Goal: Task Accomplishment & Management: Manage account settings

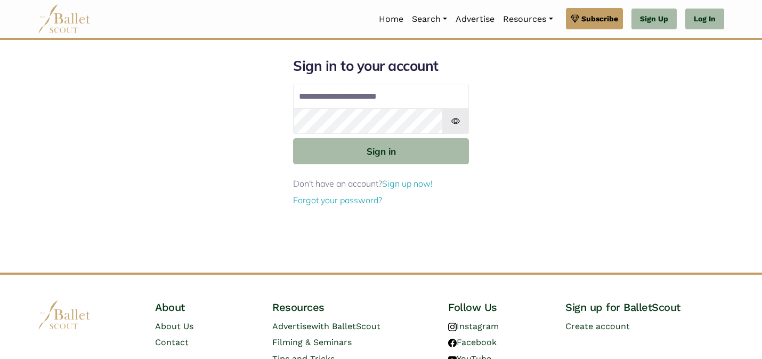
click at [253, 180] on div "**********" at bounding box center [380, 164] width 703 height 215
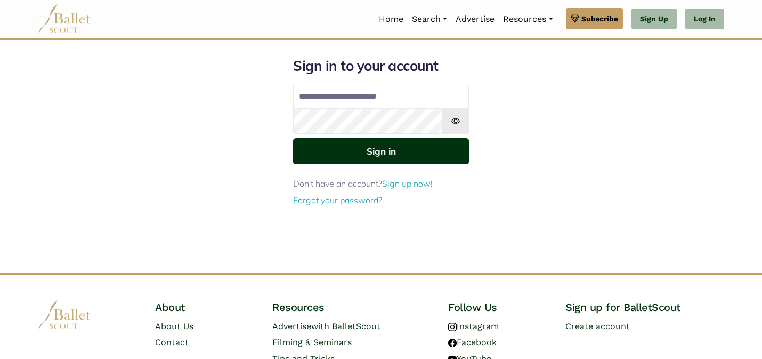
click at [333, 156] on button "Sign in" at bounding box center [381, 151] width 176 height 26
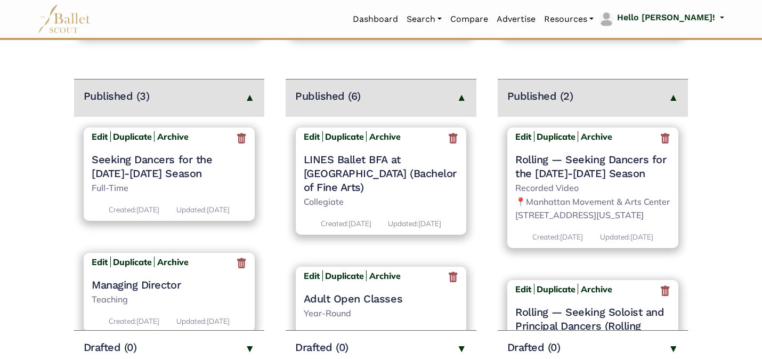
click at [391, 162] on h4 "LINES Ballet BFA at [GEOGRAPHIC_DATA] (Bachelor of Fine Arts)" at bounding box center [381, 173] width 155 height 42
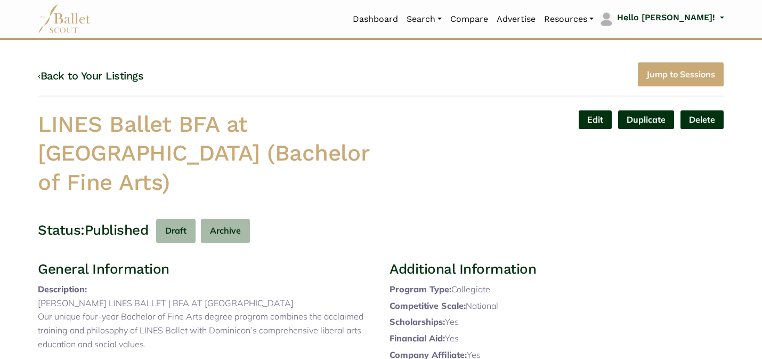
scroll to position [342, 0]
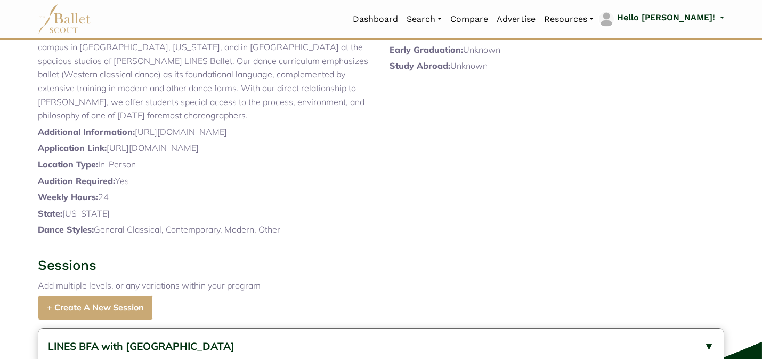
drag, startPoint x: 345, startPoint y: 160, endPoint x: 137, endPoint y: 160, distance: 207.8
click at [137, 139] on p "Additional Information: https://linesballet.org/dance-education/bfa-program/" at bounding box center [205, 132] width 335 height 14
copy p "https://linesballet.org/dance-education/bfa-program/"
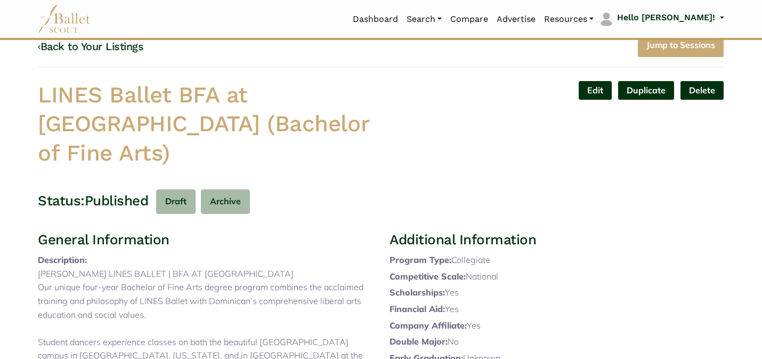
scroll to position [0, 0]
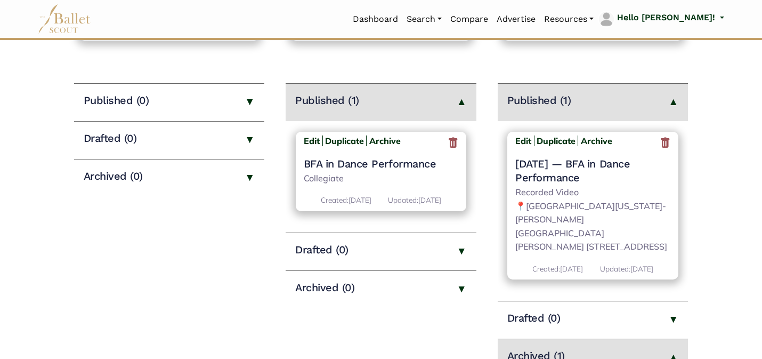
scroll to position [128, 0]
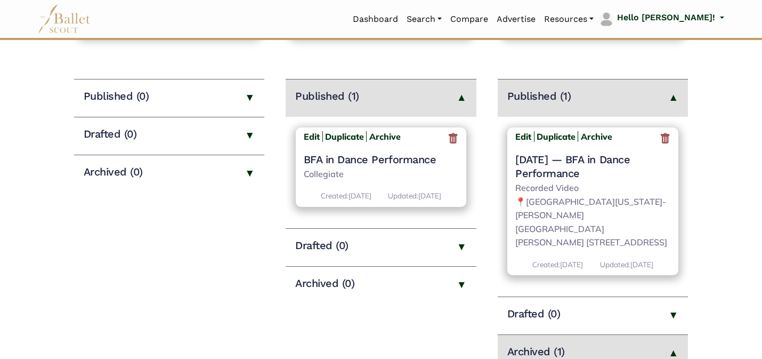
click at [583, 160] on span "— BFA in Dance Performance" at bounding box center [572, 166] width 115 height 27
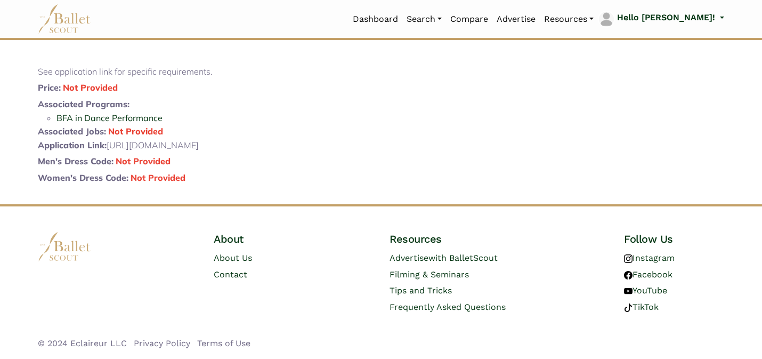
scroll to position [264, 0]
drag, startPoint x: 149, startPoint y: 165, endPoint x: 110, endPoint y: 153, distance: 40.0
click at [110, 152] on p "Application Link: https://www.niu.edu/theatre/academics/undergraduate/bfa-dance…" at bounding box center [205, 146] width 335 height 14
copy p "https://www.niu.edu/theatre/academics/undergraduate/bfa-dance/video_reqs.shtml"
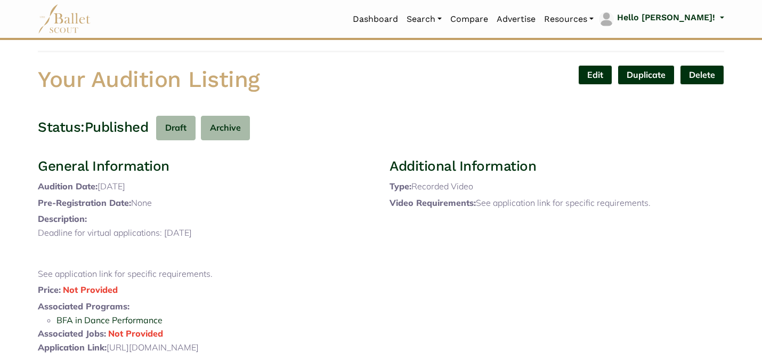
scroll to position [0, 0]
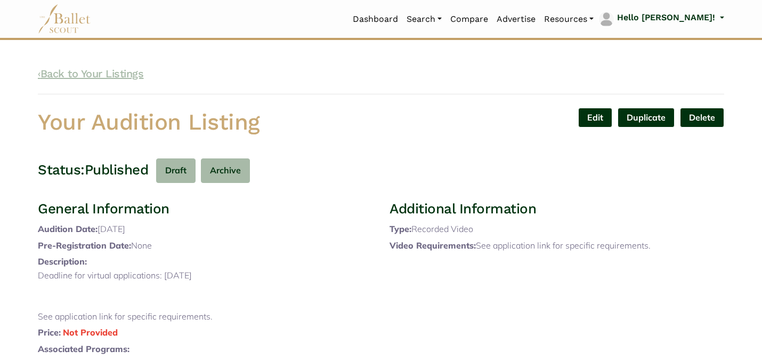
click at [113, 78] on link "‹ Back to Your Listings" at bounding box center [90, 73] width 105 height 13
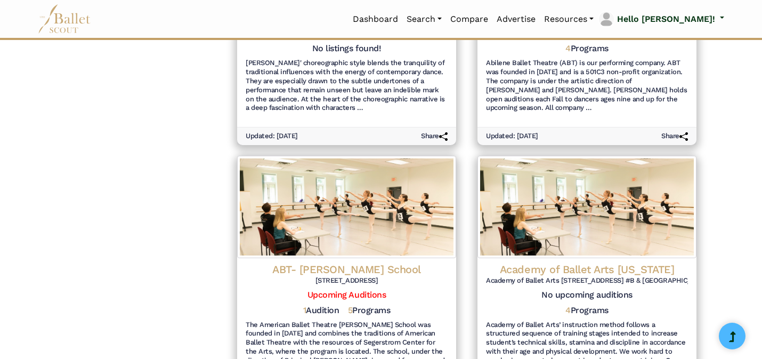
scroll to position [1358, 0]
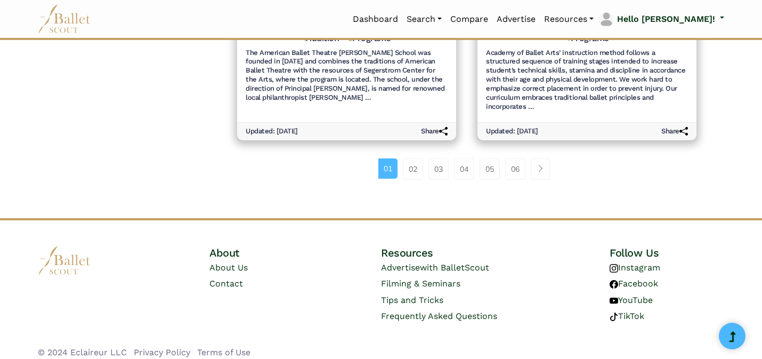
click at [474, 165] on li "04" at bounding box center [467, 168] width 26 height 21
click at [486, 161] on link "05" at bounding box center [489, 168] width 20 height 21
click at [519, 160] on link "06" at bounding box center [515, 168] width 20 height 21
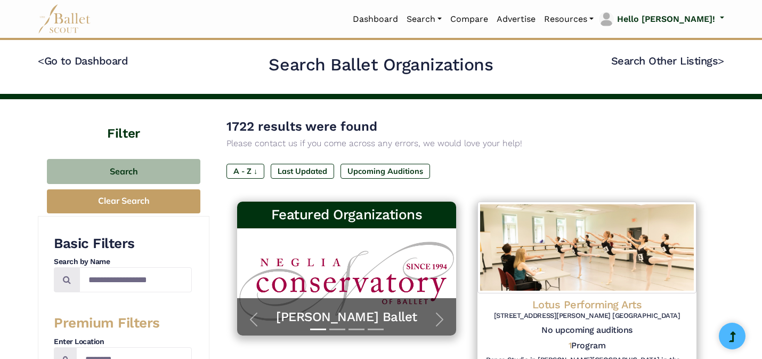
click at [544, 178] on div "A - Z ↓ Last Updated Upcoming Auditions" at bounding box center [466, 173] width 481 height 19
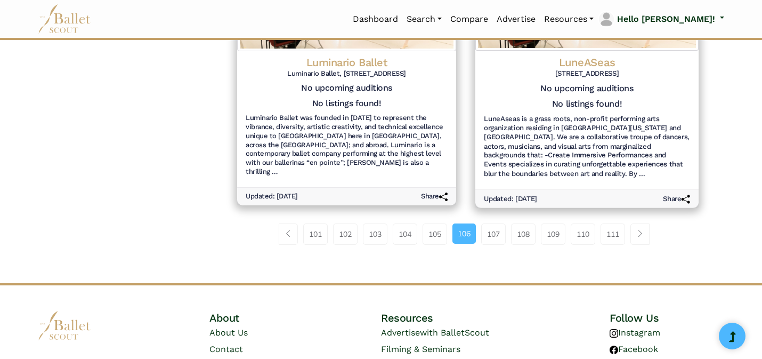
scroll to position [1246, 0]
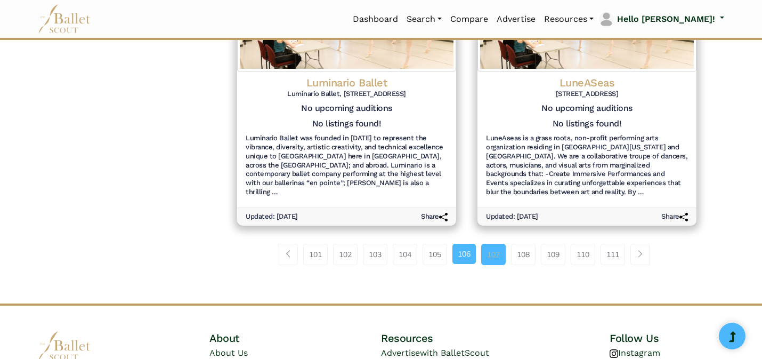
click at [498, 247] on link "107" at bounding box center [493, 253] width 25 height 21
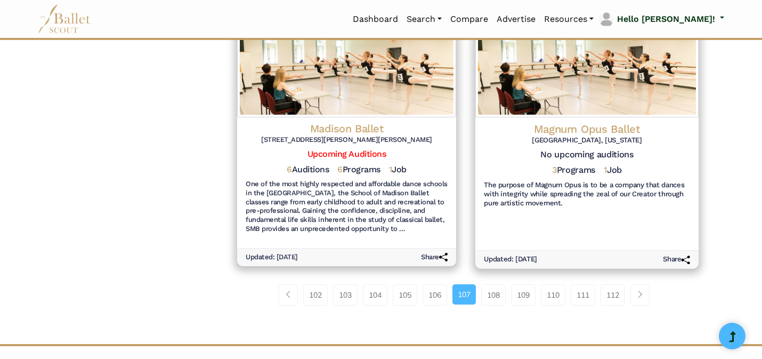
scroll to position [1225, 0]
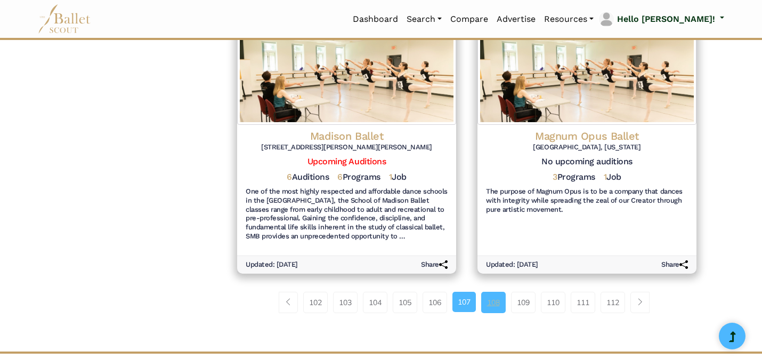
click at [497, 298] on link "108" at bounding box center [493, 301] width 25 height 21
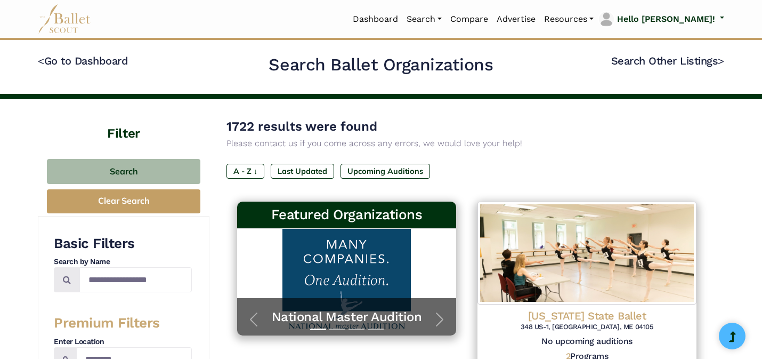
click at [654, 139] on p "Please contact us if you come across any errors, we would love your help!" at bounding box center [466, 143] width 481 height 14
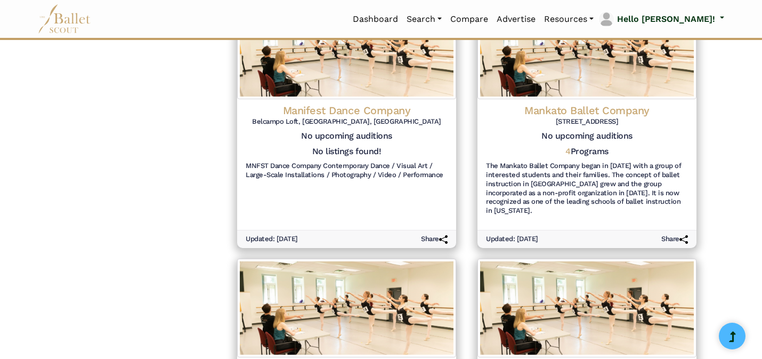
scroll to position [994, 0]
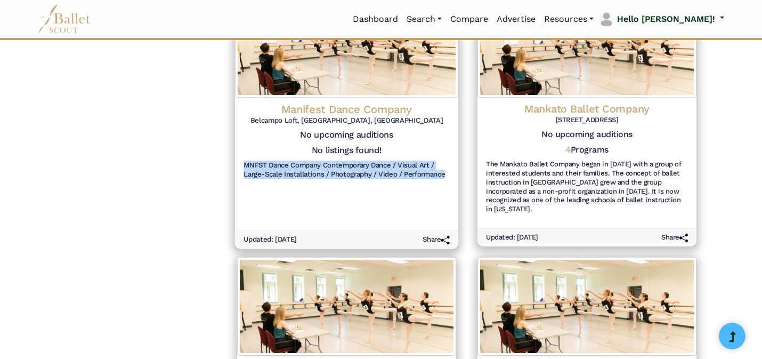
drag, startPoint x: 409, startPoint y: 134, endPoint x: 418, endPoint y: 204, distance: 70.4
click at [418, 204] on div "Manifest Dance Company Belcampo Loft, Amsterdam, The Netherlands No upcoming au…" at bounding box center [346, 163] width 223 height 133
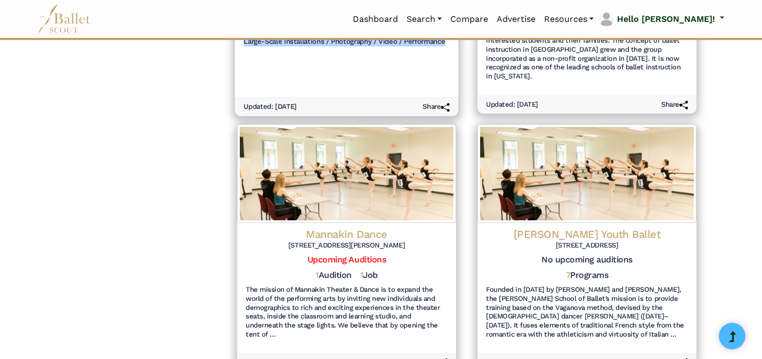
scroll to position [1165, 0]
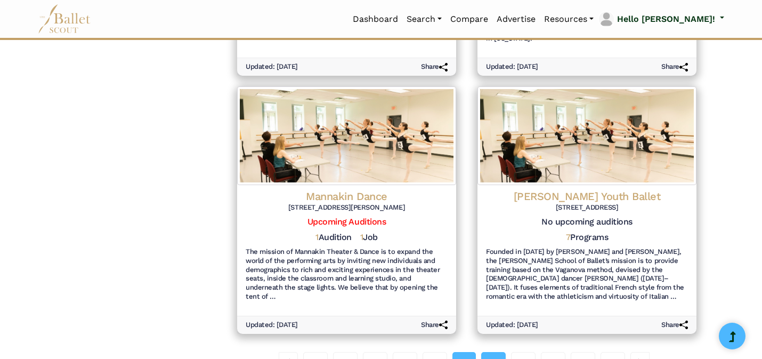
click at [498, 352] on link "109" at bounding box center [493, 362] width 25 height 21
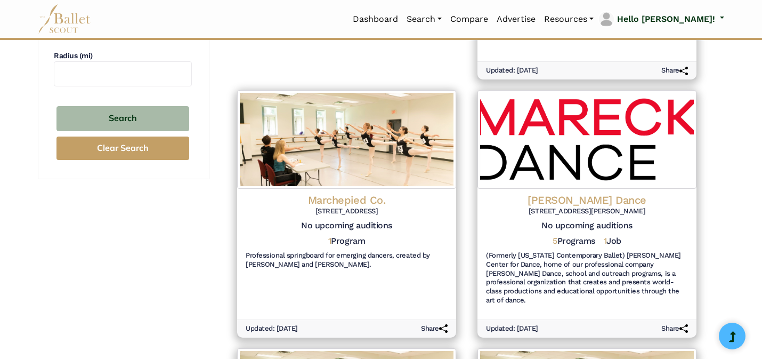
scroll to position [341, 0]
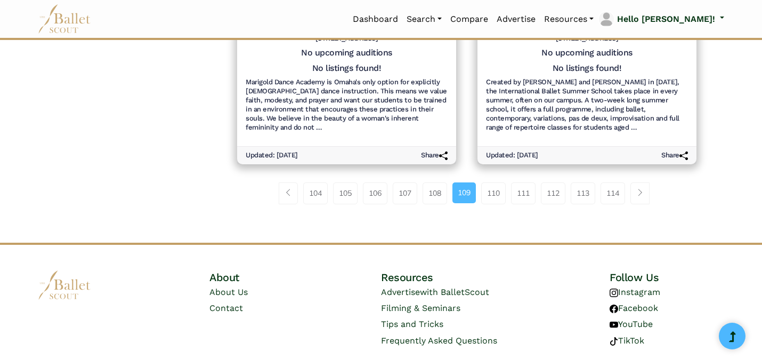
scroll to position [1228, 0]
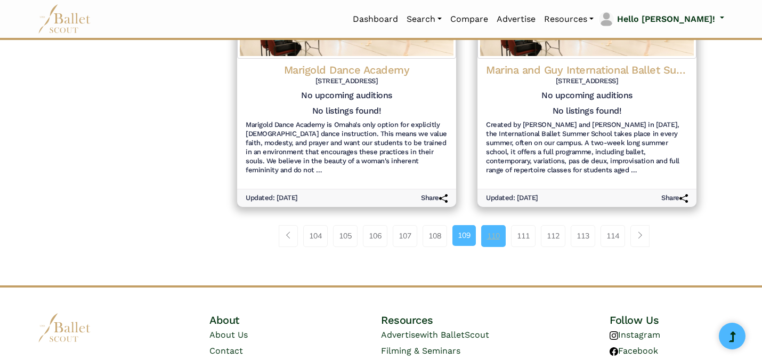
click at [497, 232] on link "110" at bounding box center [493, 235] width 25 height 21
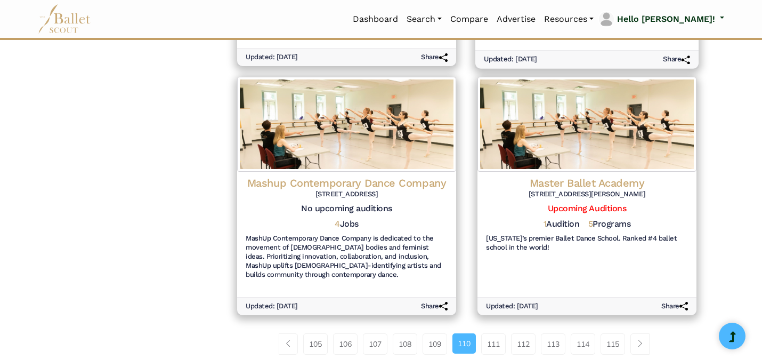
scroll to position [1182, 0]
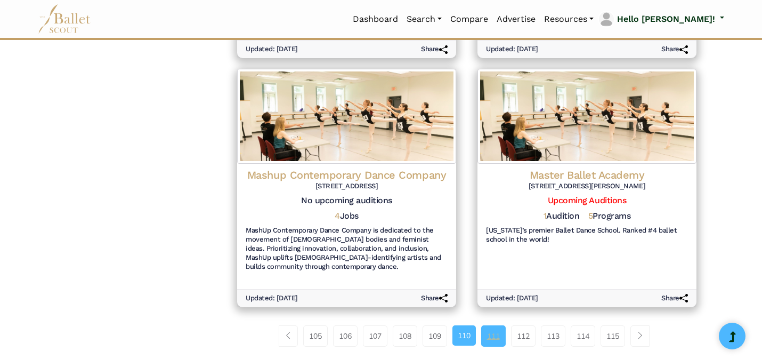
click at [495, 325] on link "111" at bounding box center [493, 335] width 25 height 21
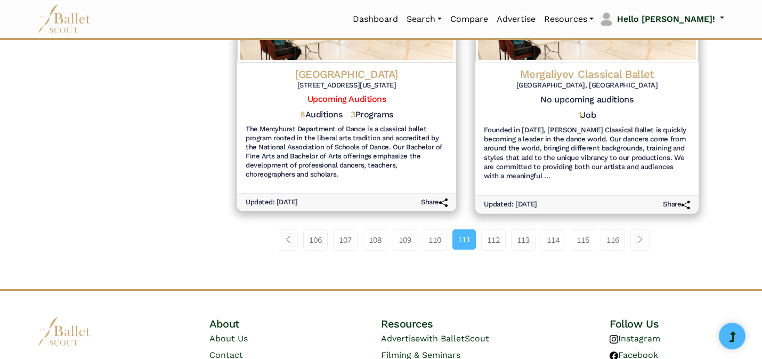
scroll to position [1267, 0]
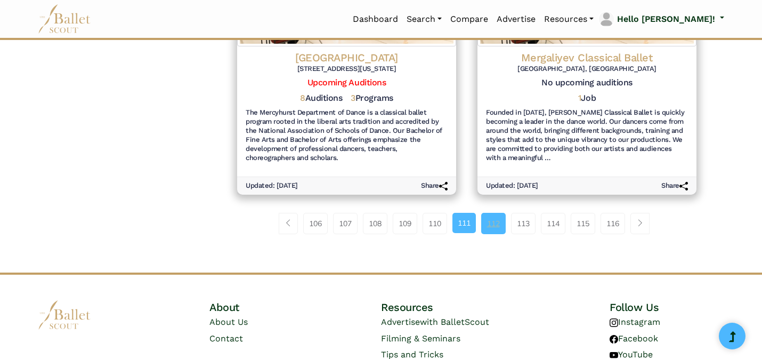
click at [499, 215] on link "112" at bounding box center [493, 223] width 25 height 21
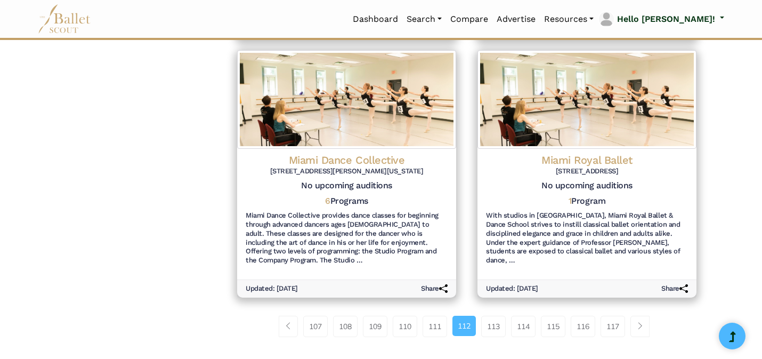
scroll to position [1193, 0]
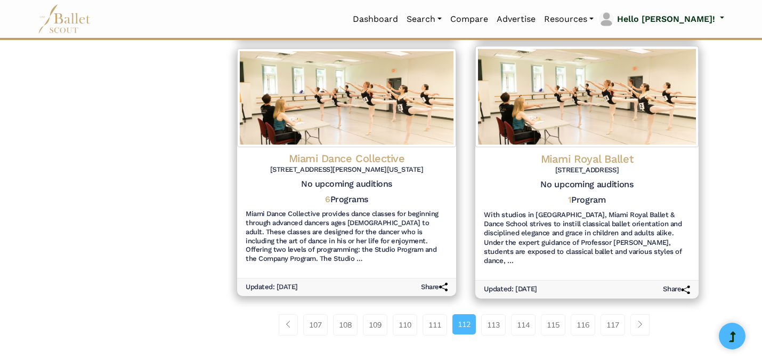
click at [519, 165] on h6 "4250 Salzedo Street, #1415 Coral Gables, FL 33146" at bounding box center [587, 169] width 206 height 9
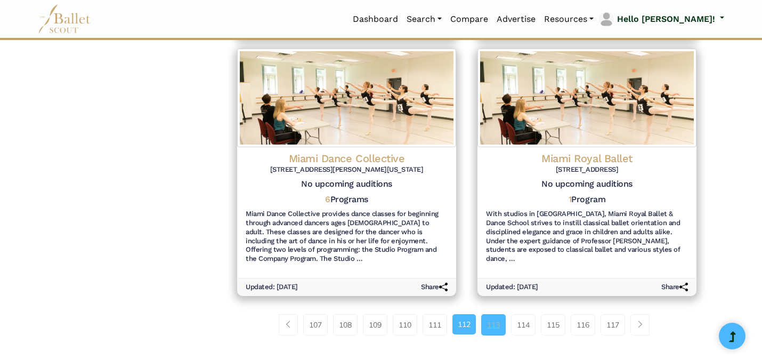
click at [485, 314] on link "113" at bounding box center [493, 324] width 25 height 21
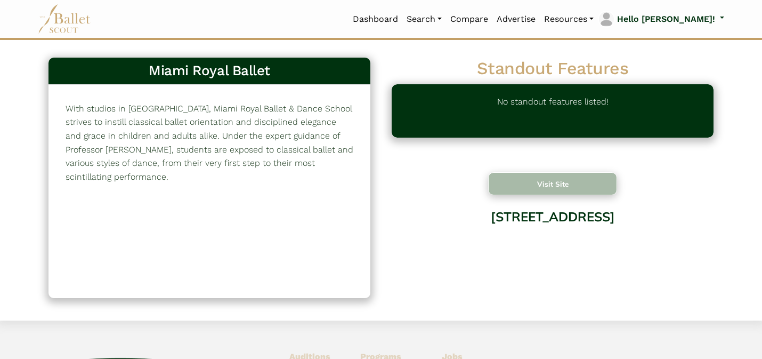
click at [523, 180] on button "Visit Site" at bounding box center [552, 183] width 129 height 23
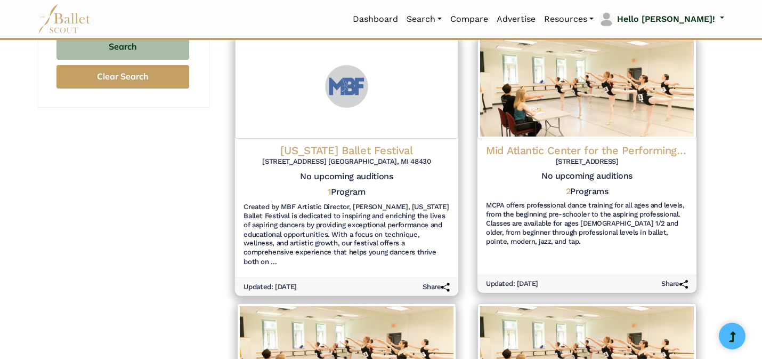
scroll to position [426, 0]
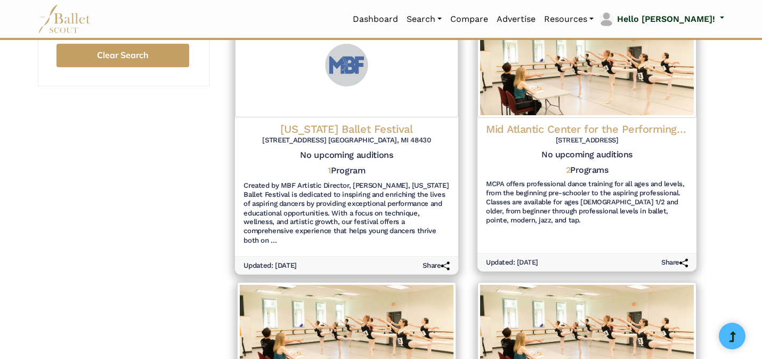
click at [416, 165] on div "1 Program" at bounding box center [346, 172] width 206 height 15
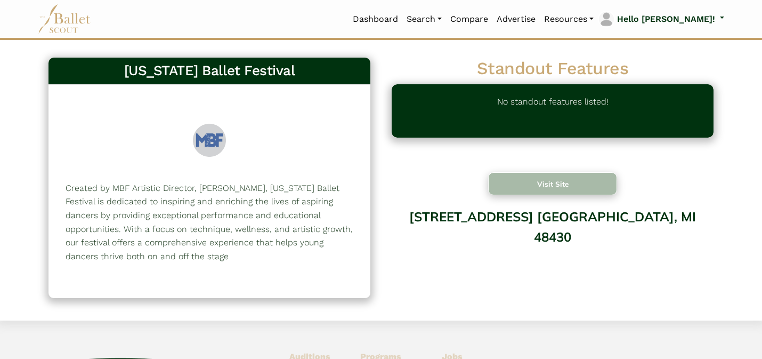
click at [525, 187] on button "Visit Site" at bounding box center [552, 183] width 129 height 23
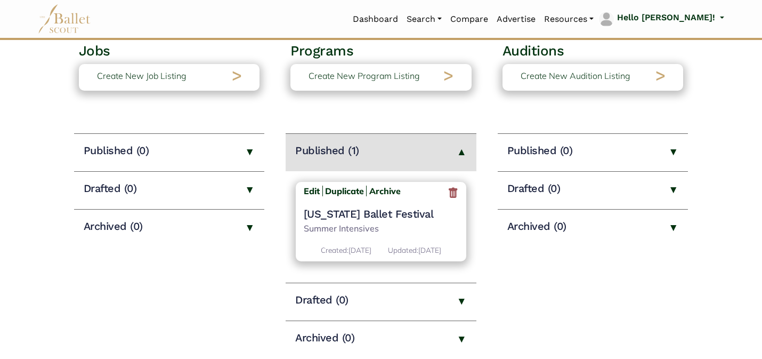
scroll to position [85, 0]
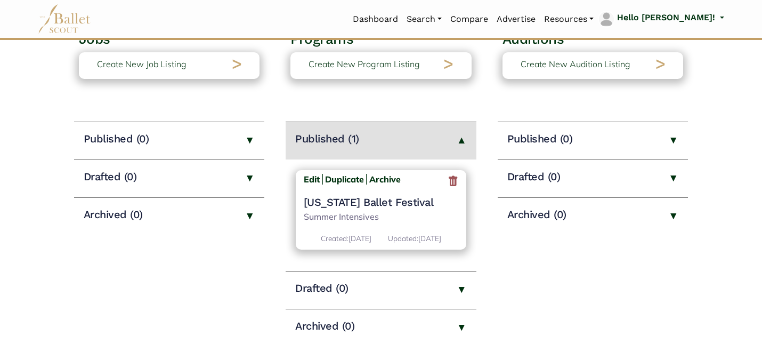
click at [348, 204] on h4 "Michigan Ballet Festival" at bounding box center [381, 202] width 155 height 14
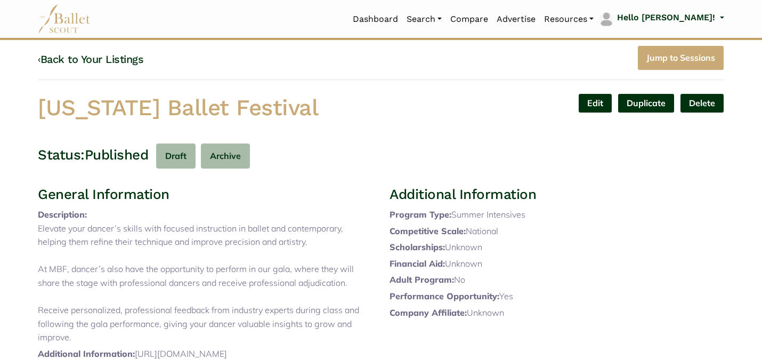
scroll to position [359, 0]
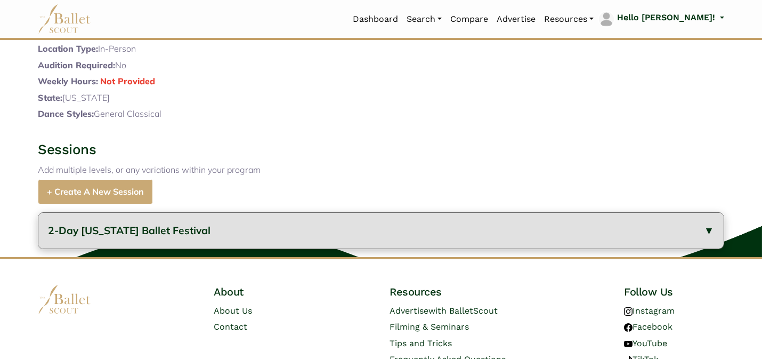
click at [296, 248] on button "2-Day Michigan Ballet Festival" at bounding box center [380, 231] width 685 height 36
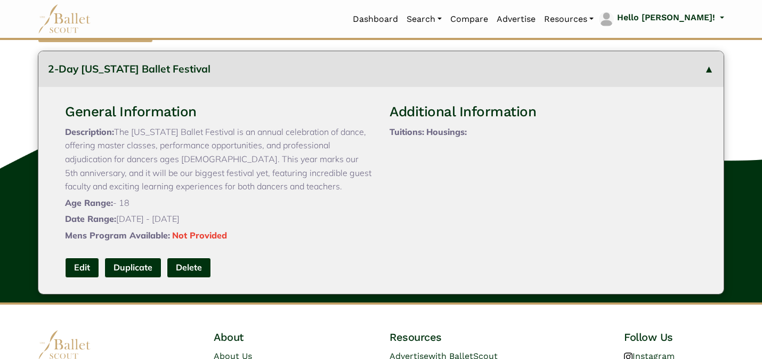
scroll to position [520, 0]
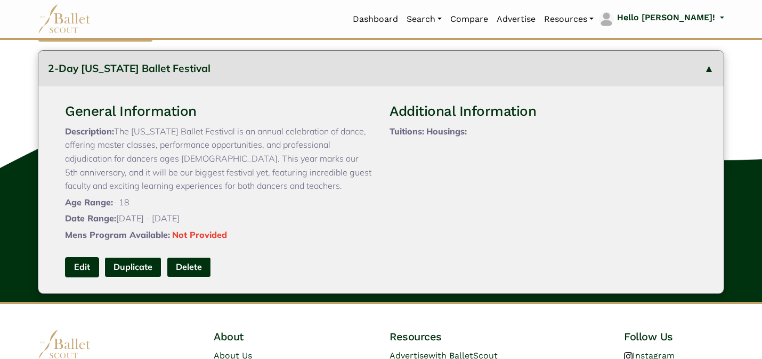
click at [87, 276] on link "Edit" at bounding box center [82, 267] width 34 height 20
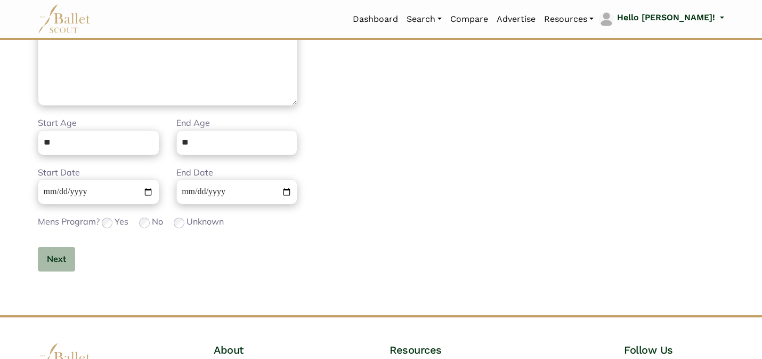
scroll to position [337, 0]
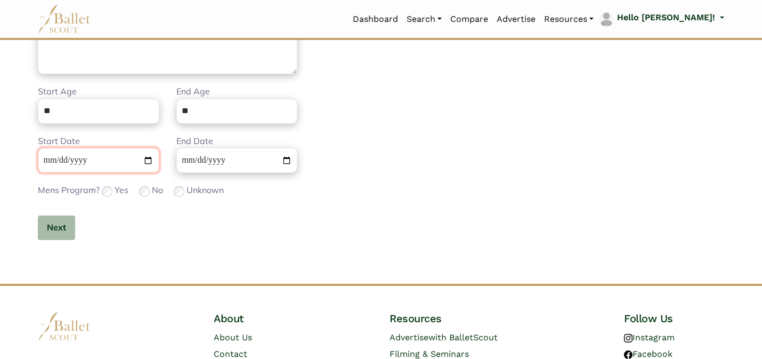
click at [67, 157] on input "**********" at bounding box center [98, 160] width 121 height 25
click at [63, 157] on input "**********" at bounding box center [98, 160] width 121 height 25
type input "**********"
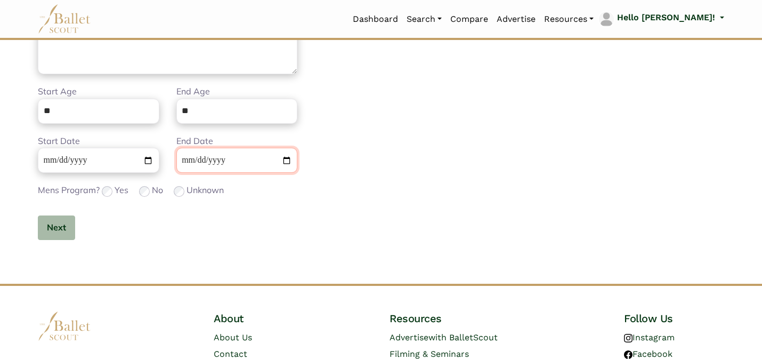
type input "**********"
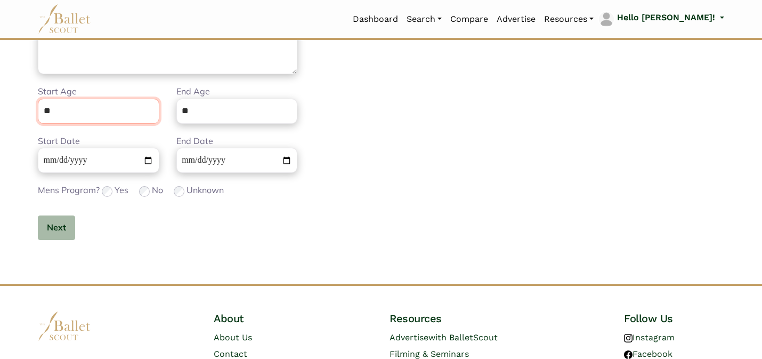
drag, startPoint x: 106, startPoint y: 108, endPoint x: 108, endPoint y: 82, distance: 26.7
click at [108, 82] on div "**********" at bounding box center [167, 25] width 259 height 465
type input "*"
click at [53, 224] on button "Next" at bounding box center [56, 227] width 37 height 25
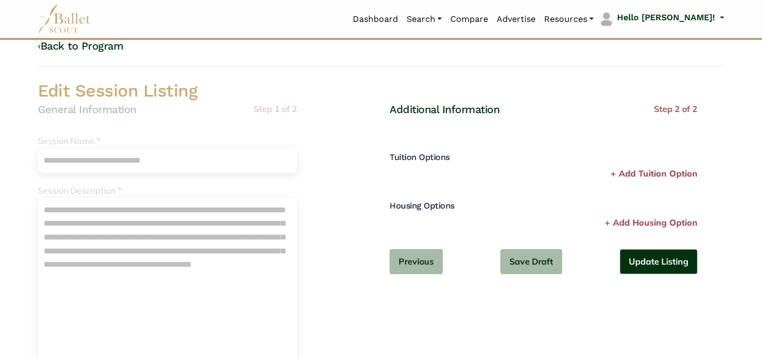
scroll to position [0, 0]
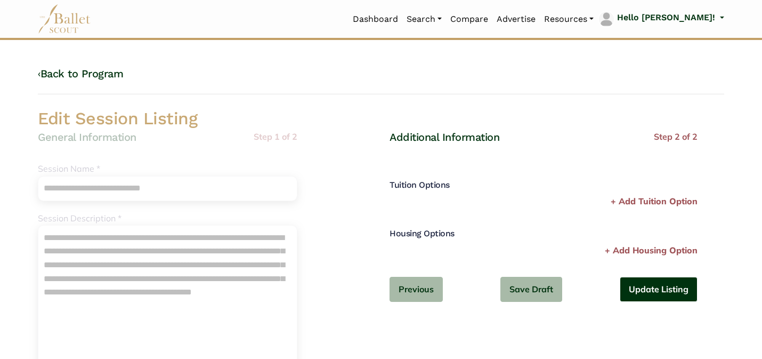
click at [640, 288] on button "Update Listing" at bounding box center [659, 288] width 78 height 25
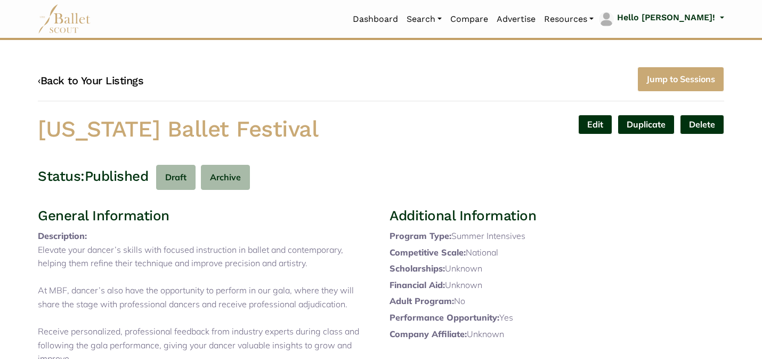
click at [116, 81] on link "‹ Back to Your Listings" at bounding box center [90, 80] width 105 height 13
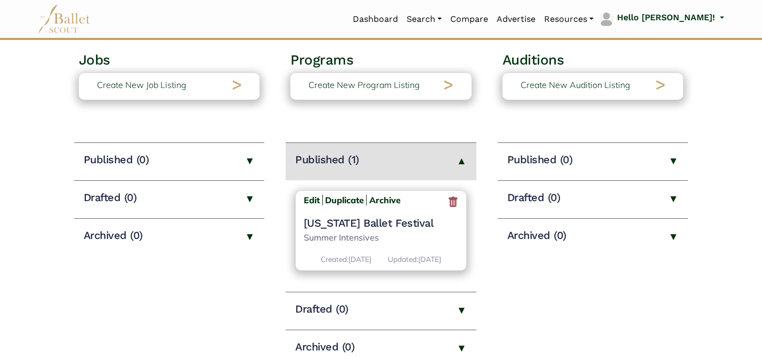
scroll to position [85, 0]
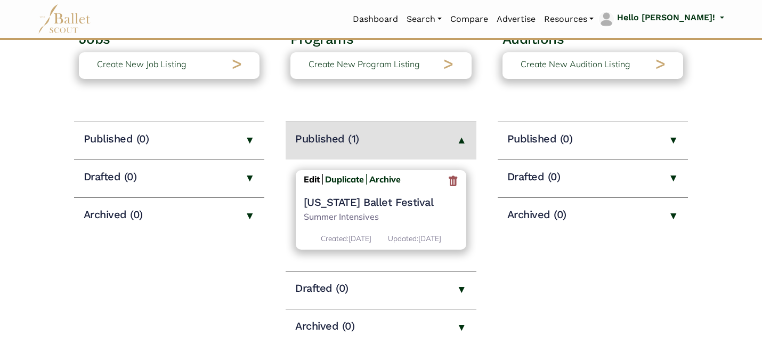
click at [312, 181] on b "Edit" at bounding box center [312, 179] width 16 height 11
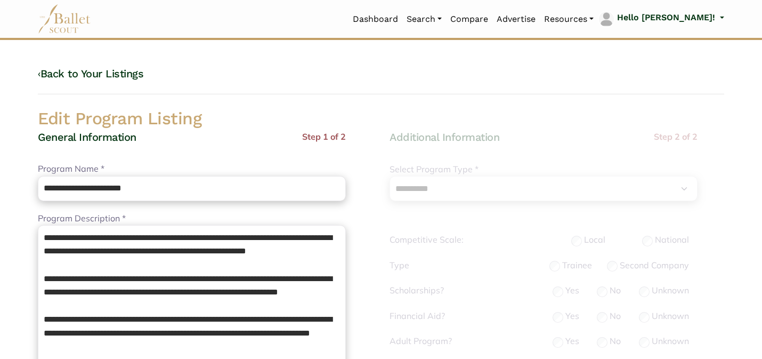
select select "**"
select select "*"
click at [42, 184] on input "**********" at bounding box center [192, 188] width 308 height 25
type input "**********"
click at [235, 133] on div "General Information Step 1 of 2" at bounding box center [192, 146] width 308 height 32
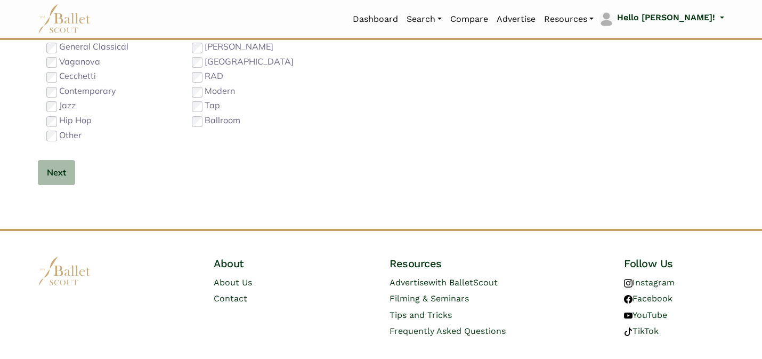
scroll to position [674, 0]
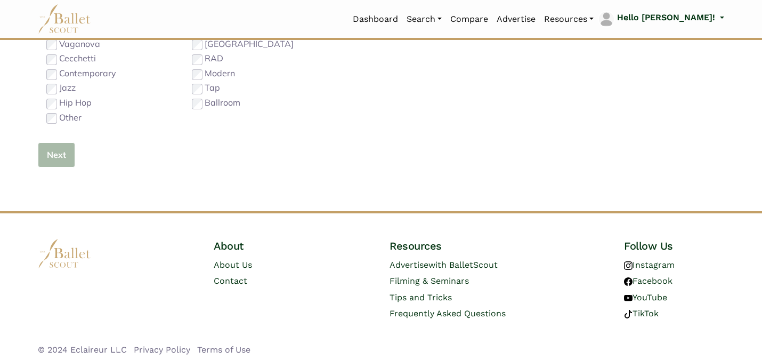
click at [40, 155] on button "Next" at bounding box center [56, 154] width 37 height 25
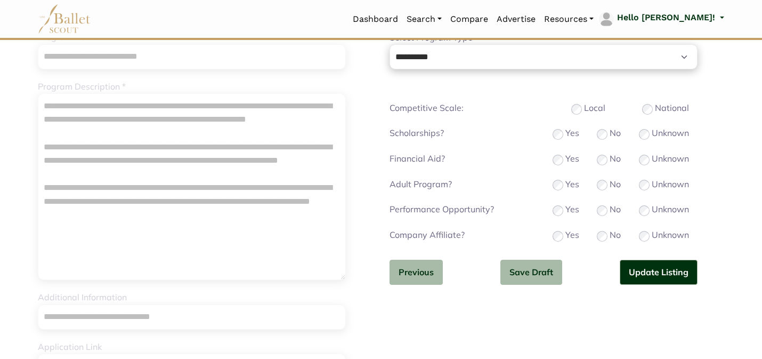
scroll to position [124, 0]
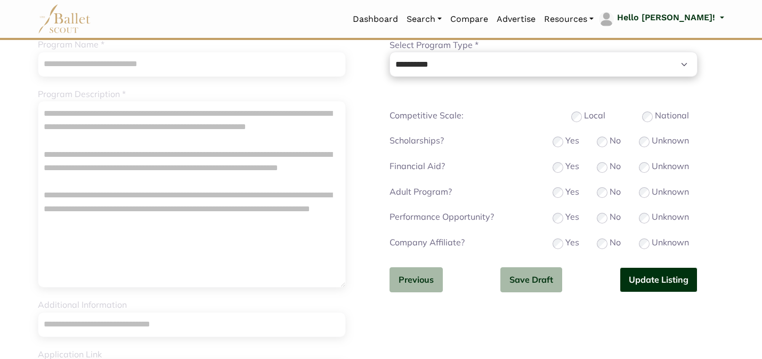
click at [658, 278] on button "Update Listing" at bounding box center [659, 279] width 78 height 25
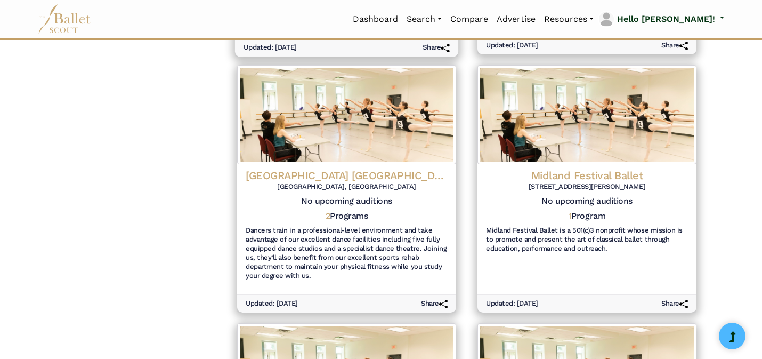
scroll to position [913, 0]
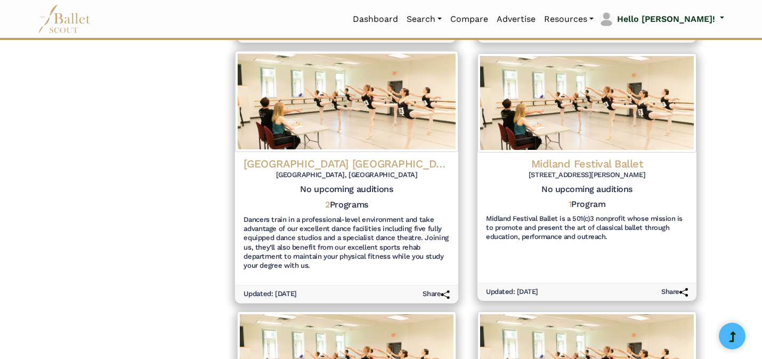
click at [402, 125] on img at bounding box center [346, 101] width 223 height 101
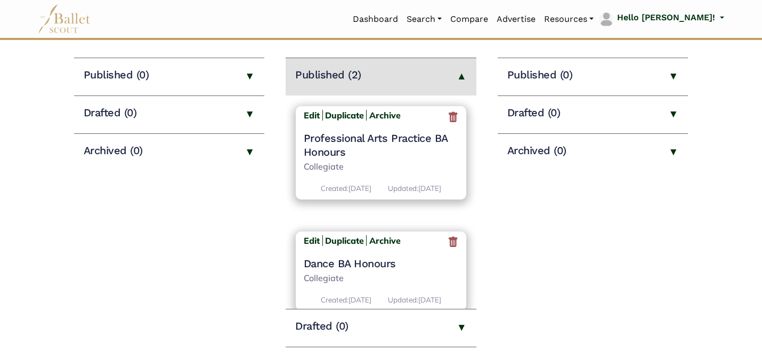
scroll to position [46, 0]
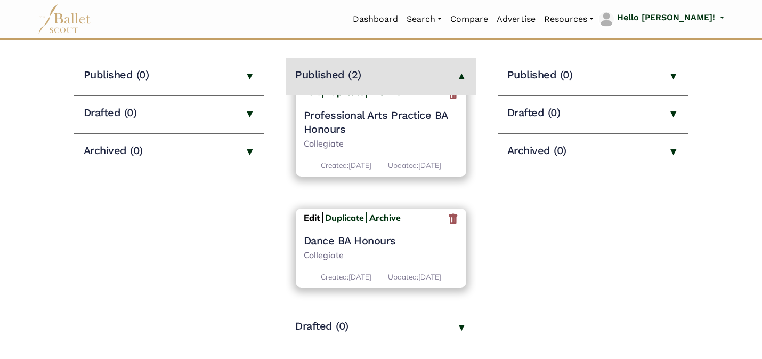
click at [314, 212] on b "Edit" at bounding box center [312, 217] width 16 height 11
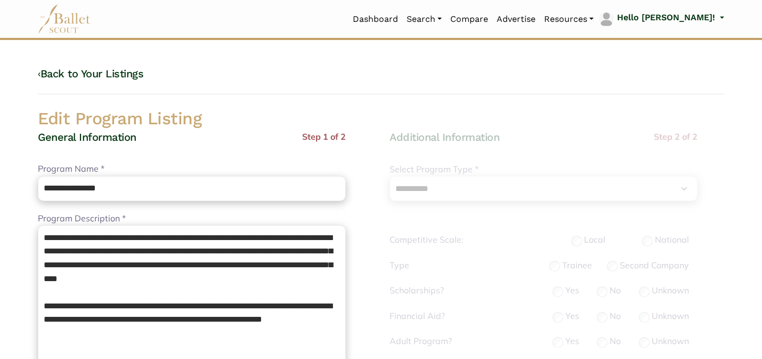
select select "**"
select select "*"
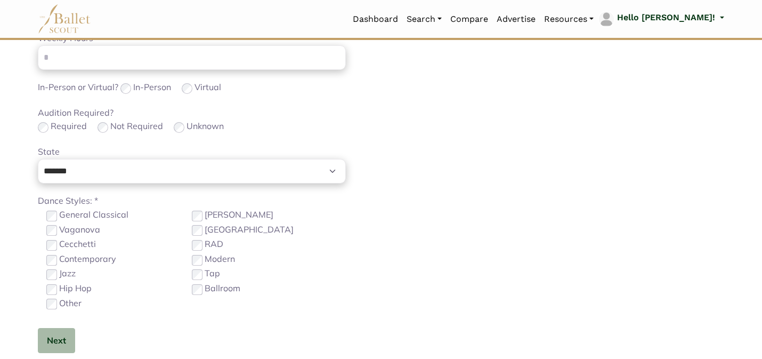
scroll to position [529, 0]
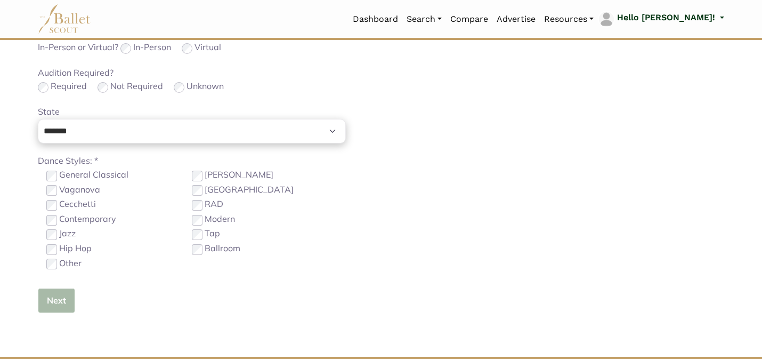
click at [49, 303] on button "Next" at bounding box center [56, 300] width 37 height 25
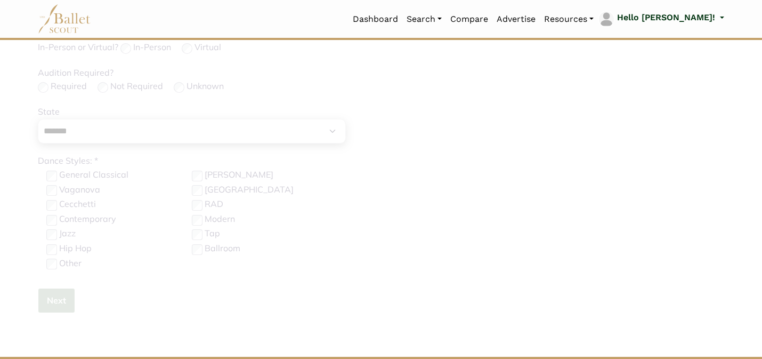
scroll to position [192, 0]
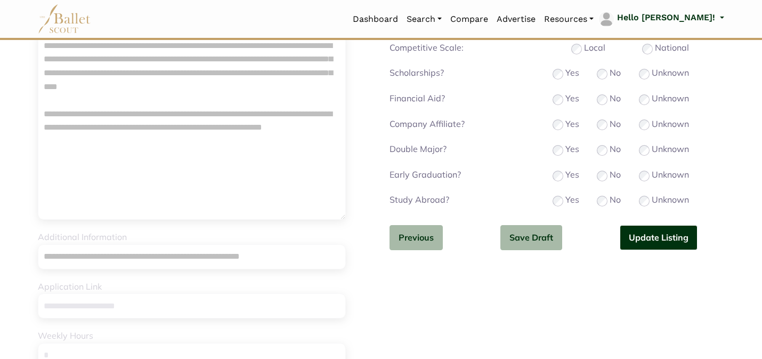
click at [677, 238] on button "Update Listing" at bounding box center [659, 237] width 78 height 25
